Goal: Navigation & Orientation: Understand site structure

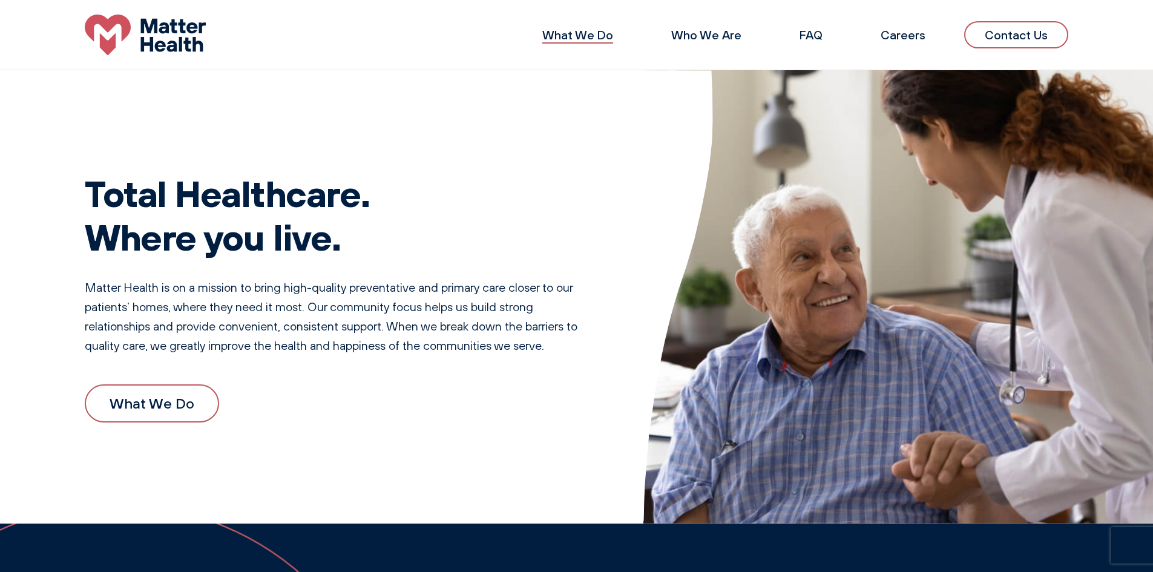
click at [593, 33] on link "What We Do" at bounding box center [577, 34] width 71 height 15
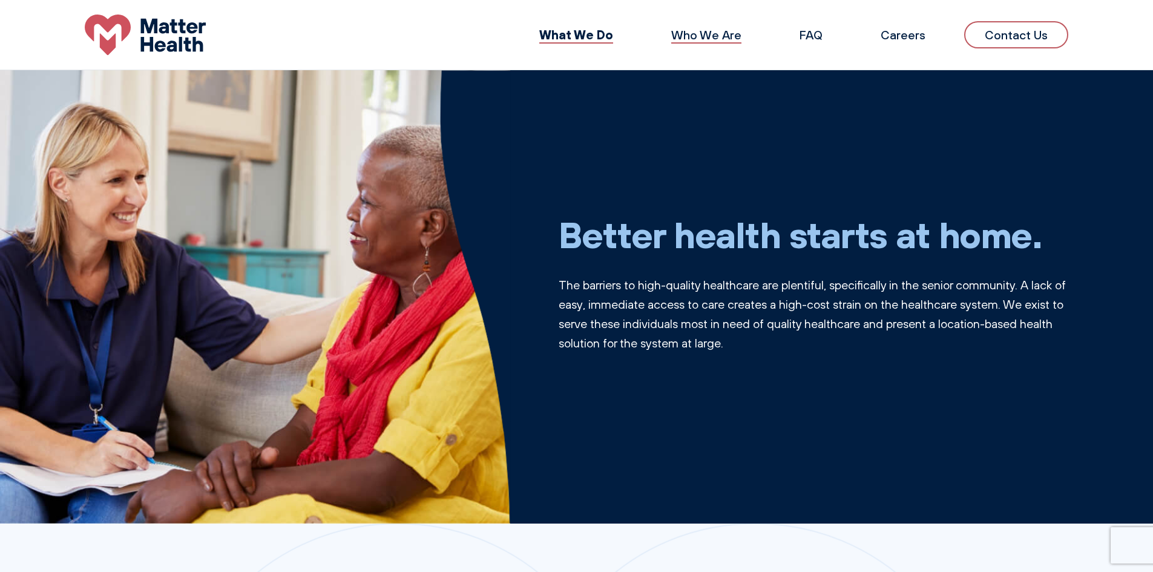
click at [697, 38] on link "Who We Are" at bounding box center [706, 34] width 70 height 15
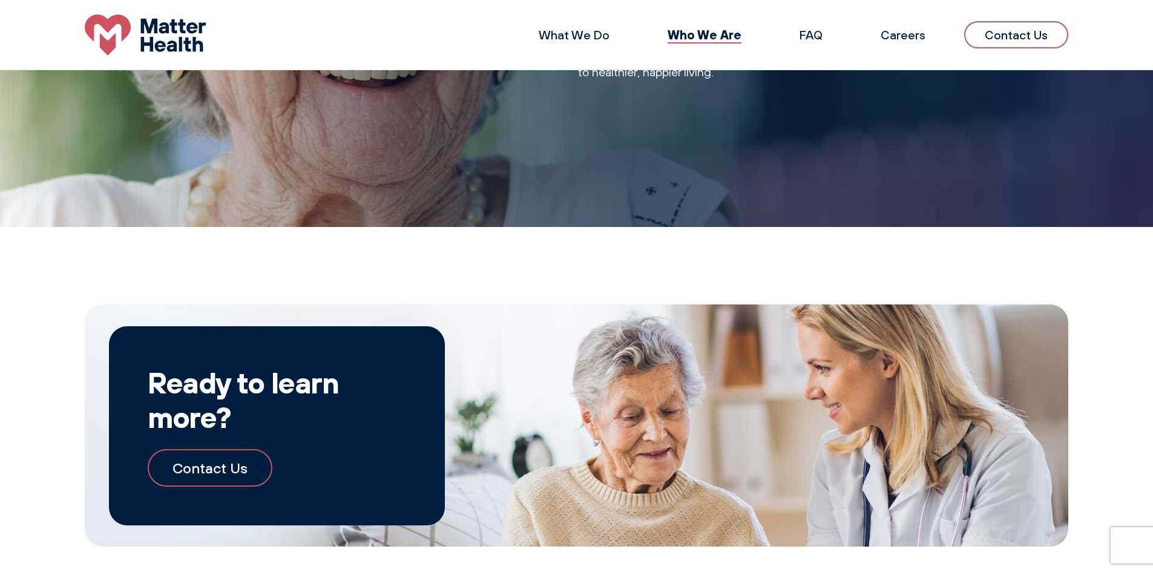
scroll to position [790, 0]
